Goal: Task Accomplishment & Management: Complete application form

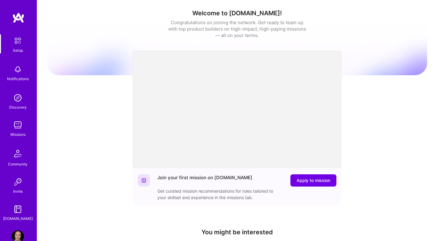
click at [375, 100] on div "Welcome to [DOMAIN_NAME]! Congratulations on joining the network. Get ready to …" at bounding box center [237, 202] width 380 height 394
click at [310, 181] on span "Apply to mission" at bounding box center [313, 181] width 34 height 6
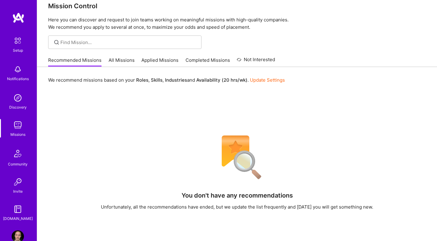
scroll to position [10, 0]
click at [156, 59] on link "Applied Missions" at bounding box center [159, 62] width 37 height 10
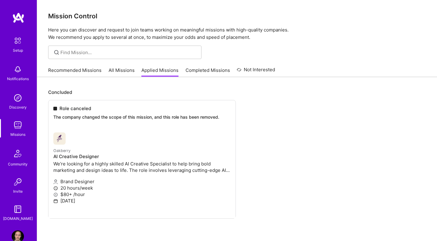
click at [236, 91] on p "Concluded" at bounding box center [236, 92] width 377 height 6
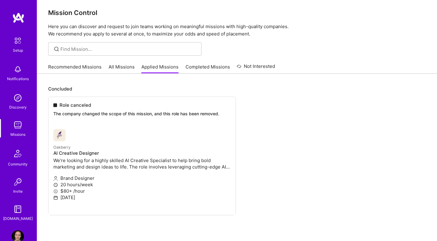
scroll to position [29, 0]
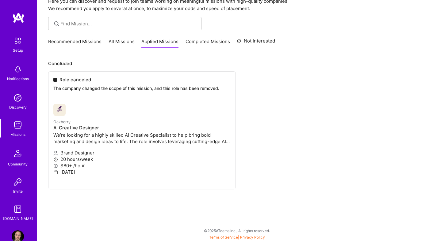
click at [237, 90] on ul "Role canceled The company changed the scope of this mission, and this role has …" at bounding box center [236, 139] width 377 height 137
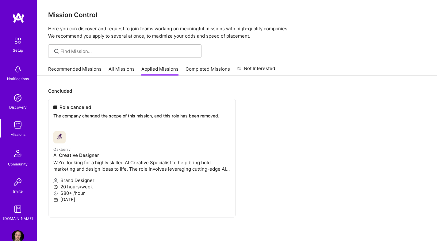
scroll to position [0, 0]
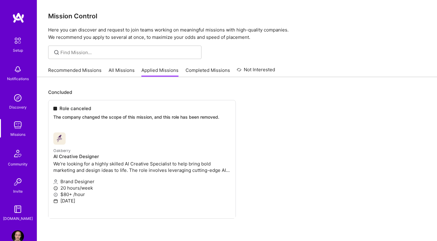
click at [62, 151] on ul "Role canceled The company changed the scope of this mission, and this role has …" at bounding box center [236, 168] width 377 height 137
drag, startPoint x: 226, startPoint y: 84, endPoint x: 205, endPoint y: 79, distance: 21.6
click at [226, 84] on div "Concluded Role canceled The company changed the scope of this mission, and this…" at bounding box center [236, 173] width 399 height 193
drag, startPoint x: 77, startPoint y: 67, endPoint x: 103, endPoint y: 69, distance: 26.4
click at [77, 67] on link "Recommended Missions" at bounding box center [74, 72] width 53 height 10
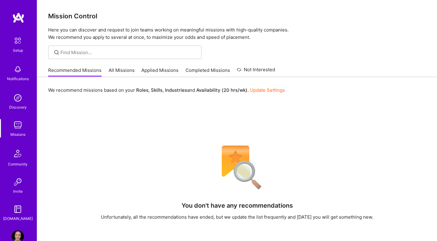
click at [330, 97] on div "We recommend missions based on your Roles , Skills , Industries and Availabilit…" at bounding box center [236, 209] width 399 height 265
